Goal: Transaction & Acquisition: Purchase product/service

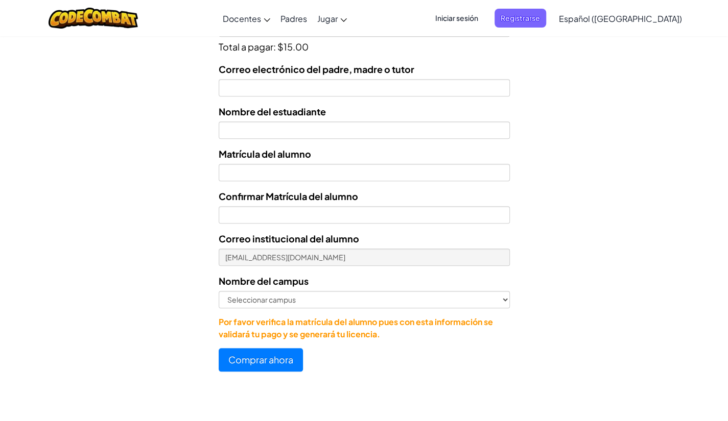
scroll to position [411, 0]
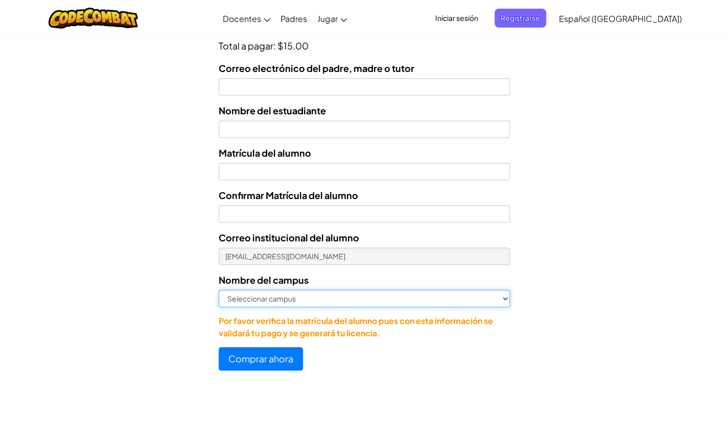
click at [429, 302] on select "Seleccionar campus Cancún Central Chihuahua Ciudad Juárez Ciudad Obregón Cuauti…" at bounding box center [364, 298] width 291 height 17
select select "Culiacán"
click at [219, 290] on select "Seleccionar campus Cancún Central Chihuahua Ciudad Juárez Ciudad Obregón Cuauti…" at bounding box center [364, 298] width 291 height 17
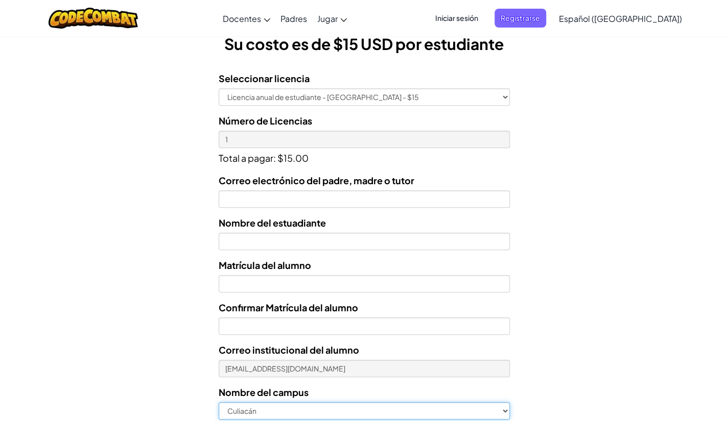
scroll to position [305, 0]
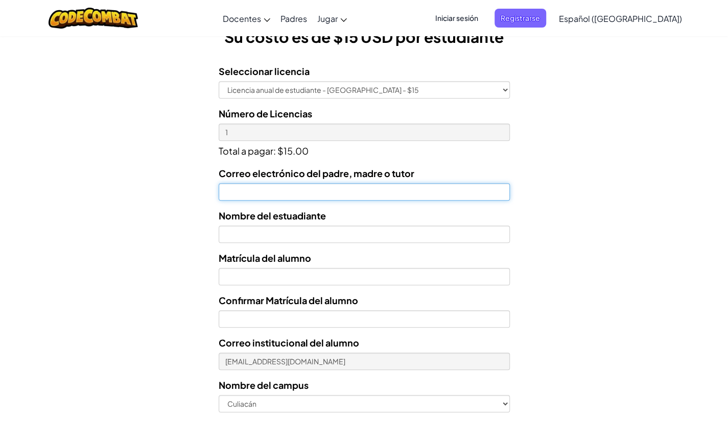
click at [364, 185] on input "Correo electrónico del padre, madre o tutor" at bounding box center [364, 191] width 291 height 17
type input "ritasulema@outlook.es"
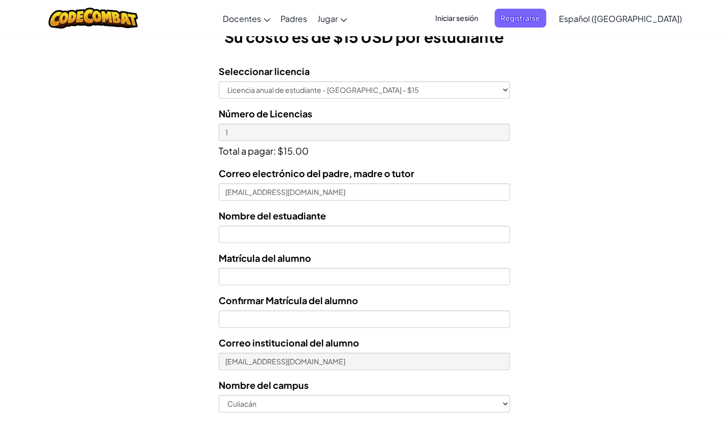
click at [383, 217] on div "Nombre del estuadiante" at bounding box center [364, 225] width 291 height 35
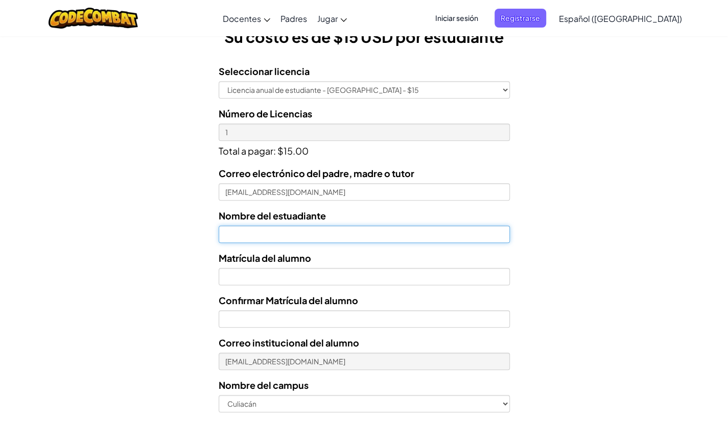
click at [386, 231] on input "text" at bounding box center [364, 234] width 291 height 17
type input "Luis alonso araujo velazquez"
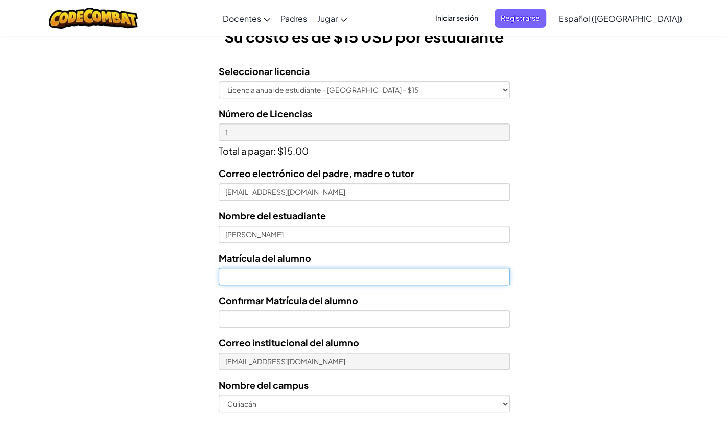
click at [363, 274] on input "Nombre del estuadiante" at bounding box center [364, 276] width 291 height 17
type input "AL07162677"
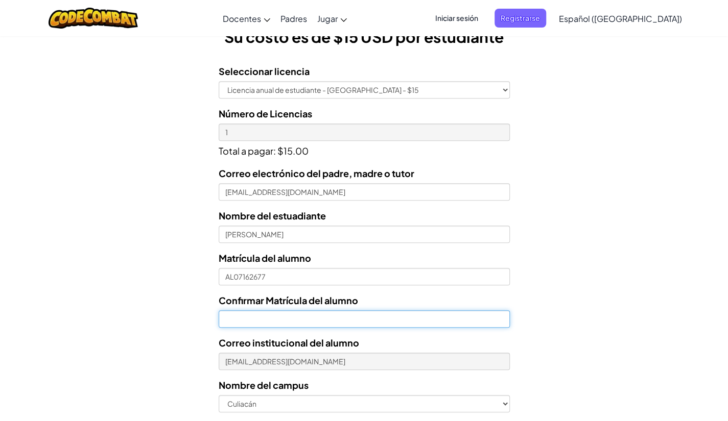
click at [481, 319] on input "Confirmar Matrícula del alumno" at bounding box center [364, 319] width 291 height 17
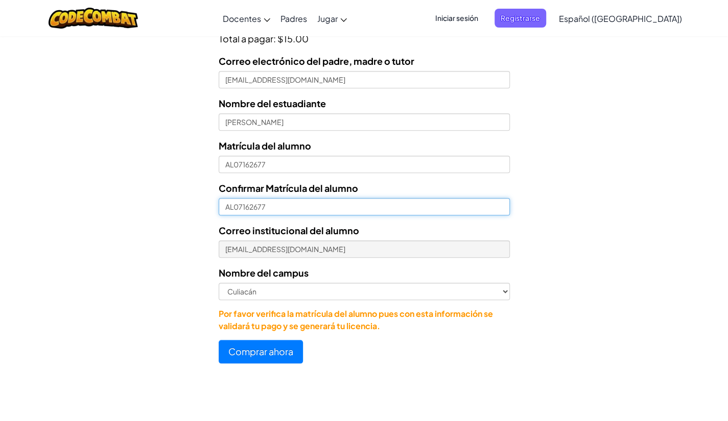
scroll to position [422, 0]
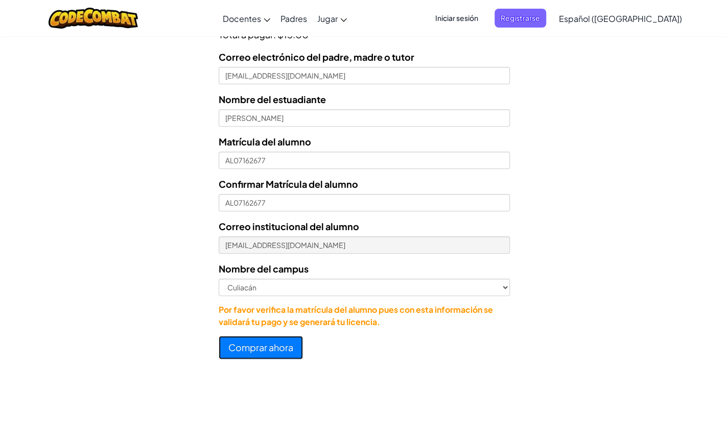
click at [250, 350] on button "Comprar ahora" at bounding box center [261, 347] width 84 height 23
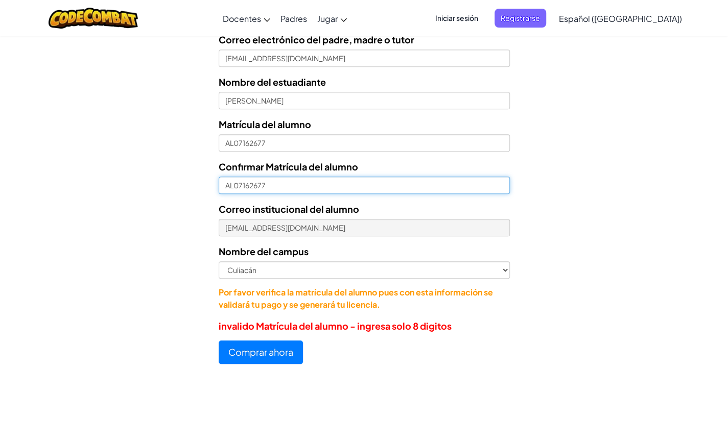
click at [233, 187] on input "AL07162677" at bounding box center [364, 185] width 291 height 17
type input "07162677"
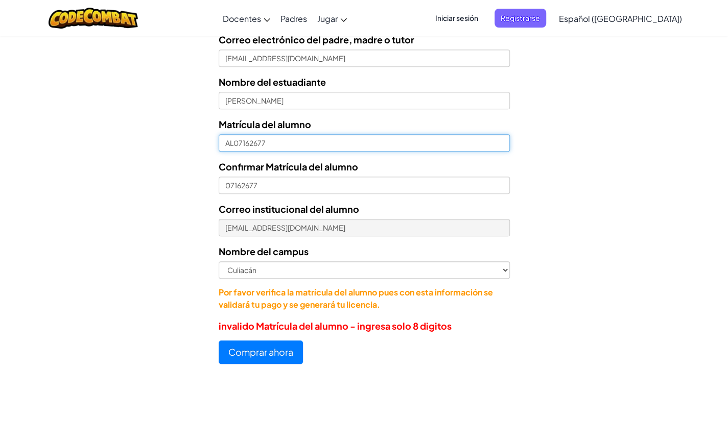
click at [231, 144] on input "AL07162677" at bounding box center [364, 142] width 291 height 17
click at [236, 146] on input "AL07162677" at bounding box center [364, 142] width 291 height 17
click at [232, 145] on input "AL07162677" at bounding box center [364, 142] width 291 height 17
type input "07162677"
click at [369, 145] on input "07162677" at bounding box center [364, 142] width 291 height 17
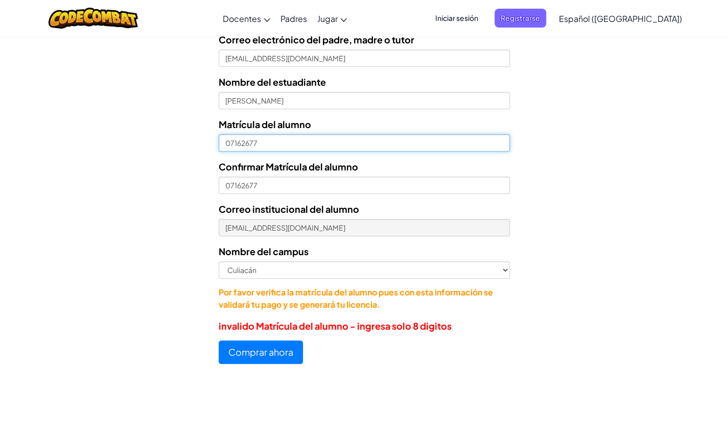
click at [369, 145] on input "07162677" at bounding box center [364, 142] width 291 height 17
drag, startPoint x: 369, startPoint y: 145, endPoint x: 333, endPoint y: 225, distance: 87.3
click at [354, 198] on div "Correo electrónico del padre, madre o tutor ritasulema@outlook.es Nombre del es…" at bounding box center [364, 171] width 291 height 279
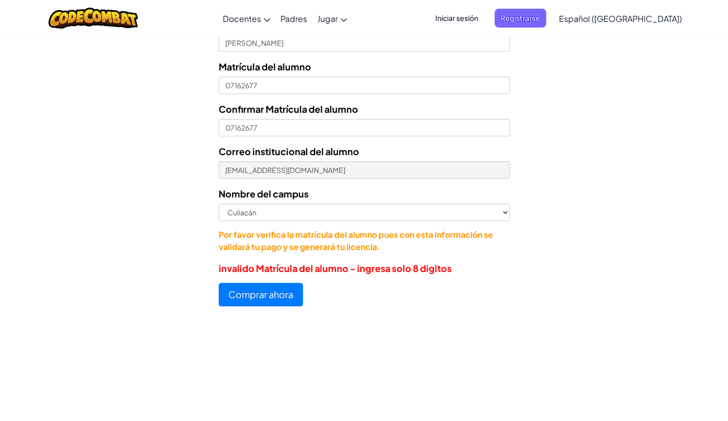
scroll to position [578, 0]
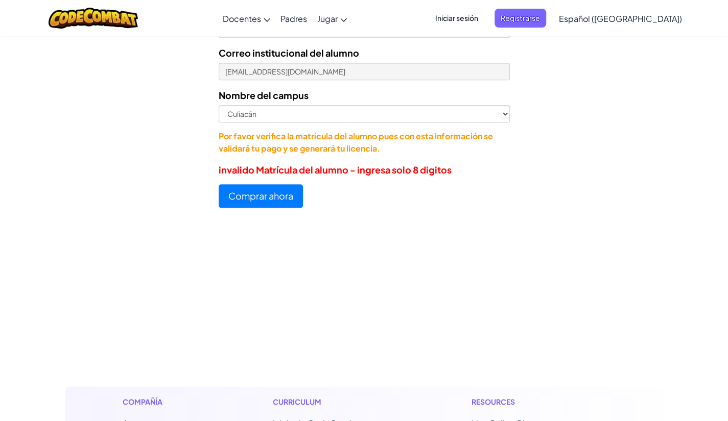
click at [289, 193] on button "Comprar ahora" at bounding box center [261, 195] width 84 height 23
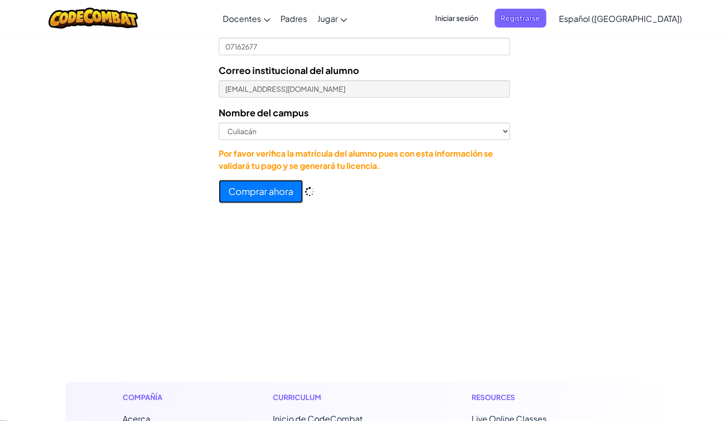
scroll to position [596, 0]
